Goal: Information Seeking & Learning: Find specific fact

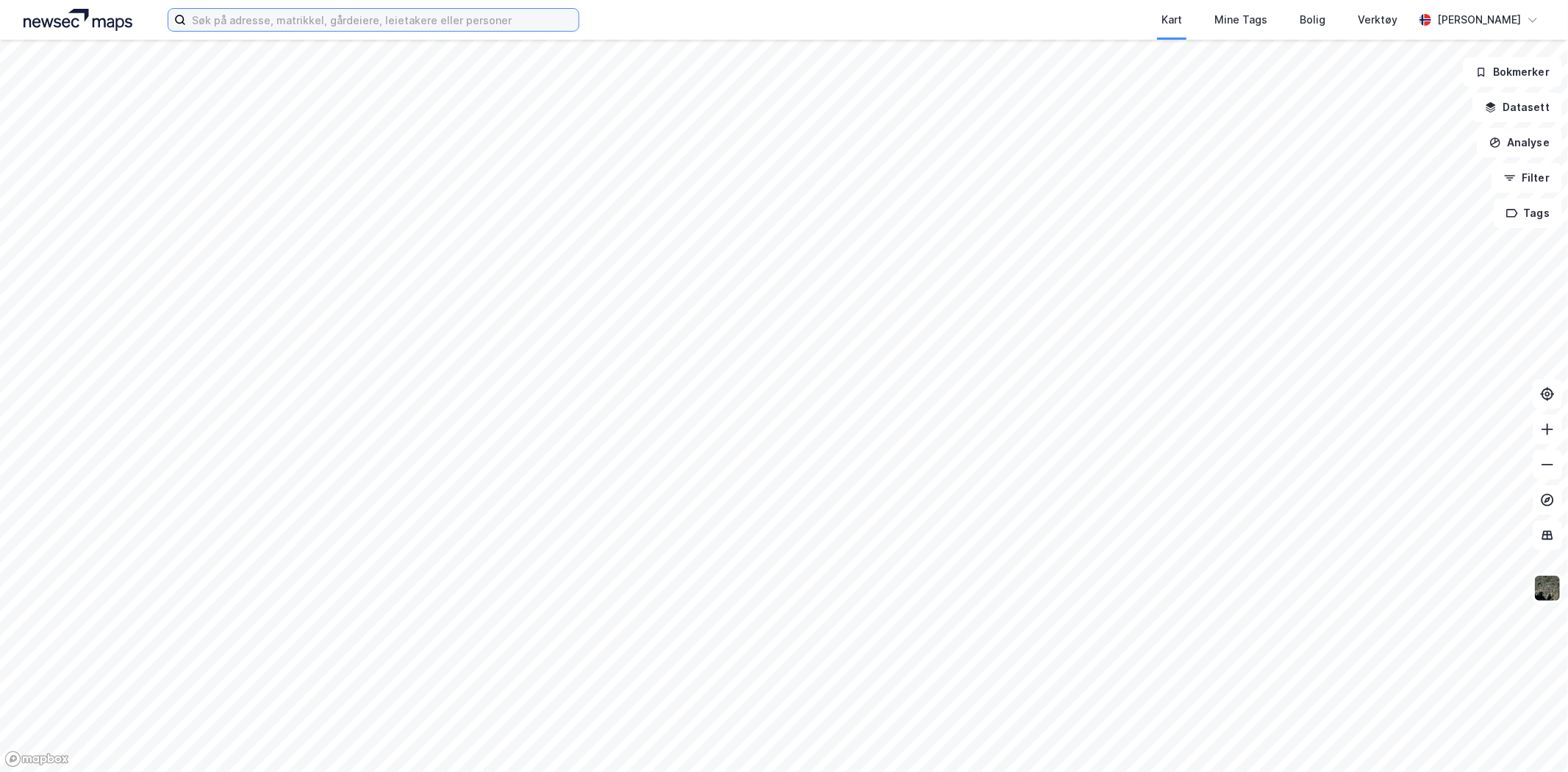
drag, startPoint x: 0, startPoint y: 0, endPoint x: 334, endPoint y: 20, distance: 334.6
click at [334, 20] on input at bounding box center [382, 20] width 392 height 22
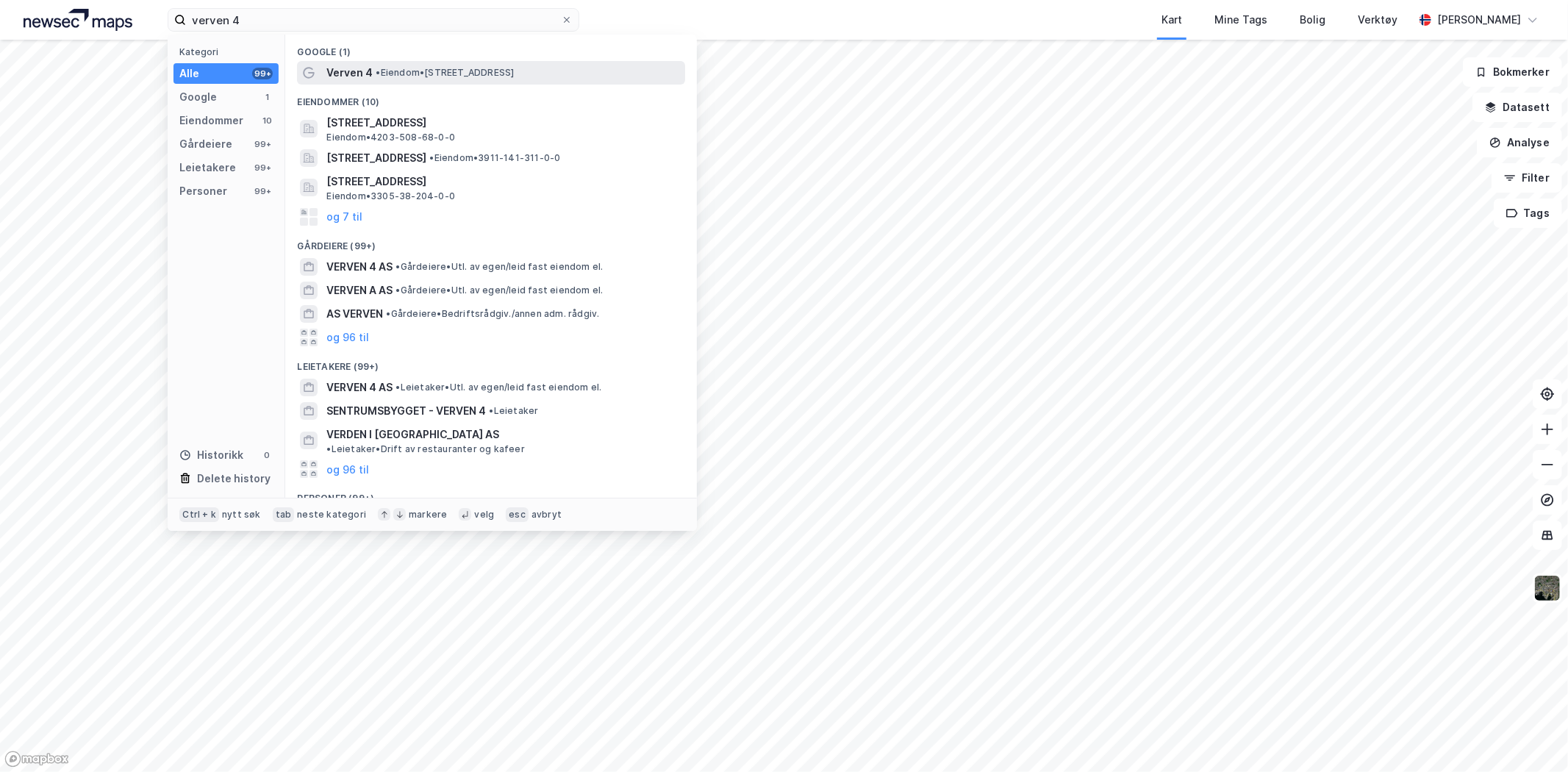
click at [402, 65] on div "Verven 4 • Eiendom • [STREET_ADDRESS]" at bounding box center [504, 73] width 356 height 18
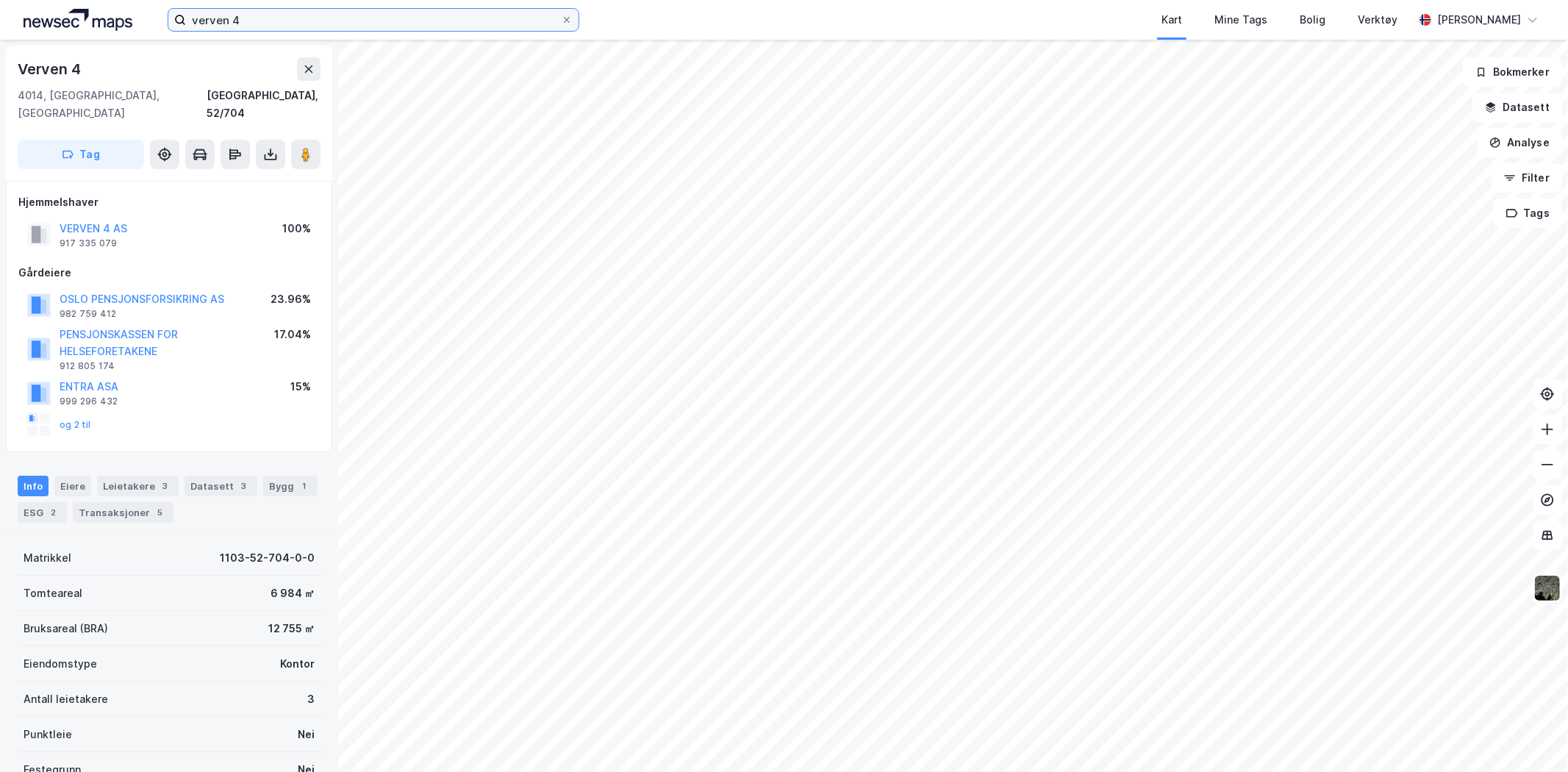
drag, startPoint x: 228, startPoint y: 19, endPoint x: 151, endPoint y: 30, distance: 77.8
click at [151, 30] on div "verven 4 Kart Mine Tags Bolig Verktøy [PERSON_NAME]" at bounding box center [784, 20] width 1568 height 40
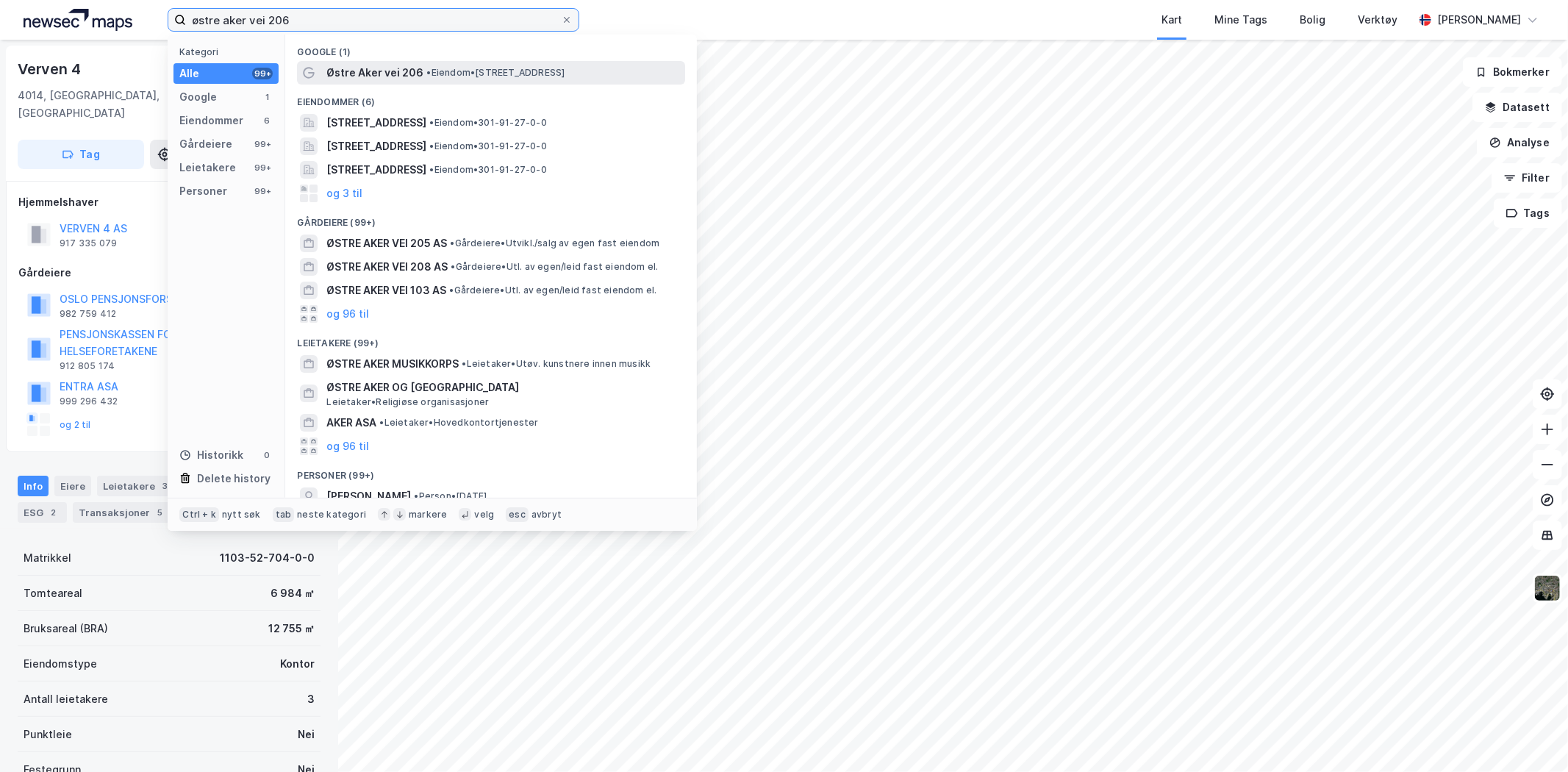
type input "østre aker vei 206"
click at [417, 72] on span "Østre Aker vei 206" at bounding box center [374, 73] width 97 height 18
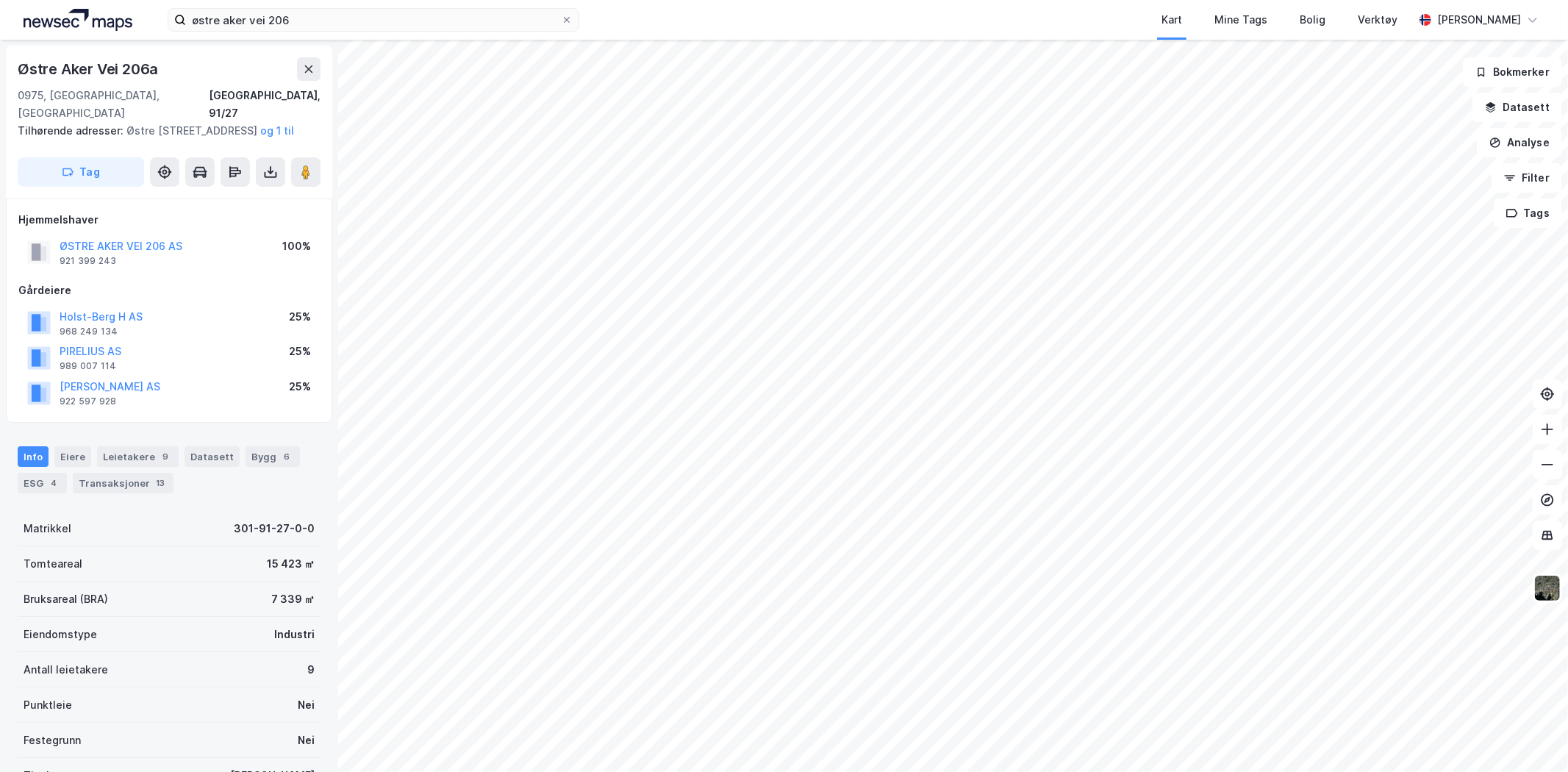
click at [159, 238] on div "ØSTRE AKER VEI 206 AS" at bounding box center [120, 246] width 123 height 18
click at [0, 0] on button "ØSTRE AKER VEI 206 AS" at bounding box center [0, 0] width 0 height 0
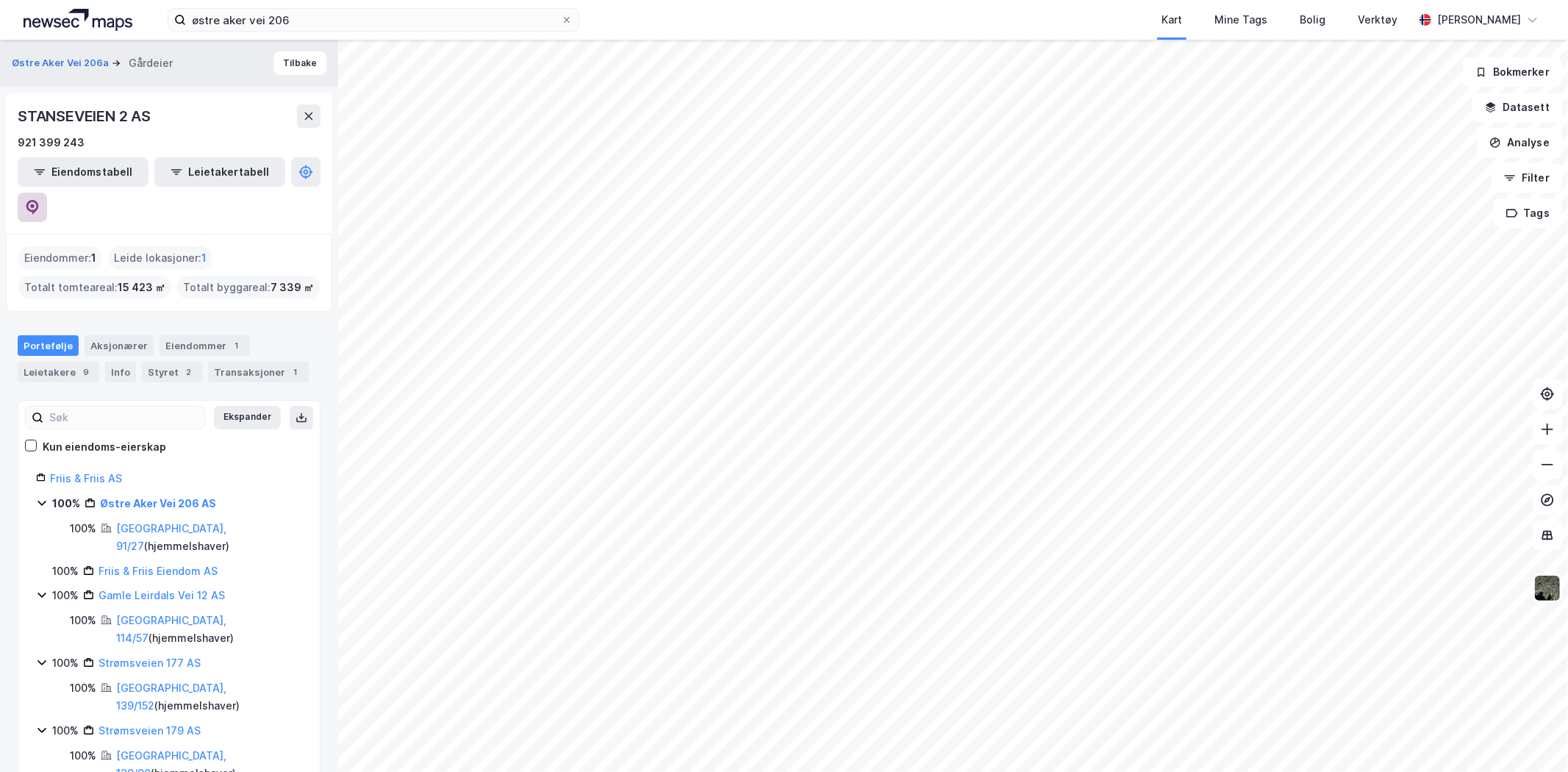
click at [40, 200] on icon at bounding box center [33, 207] width 15 height 15
